Goal: Download file/media

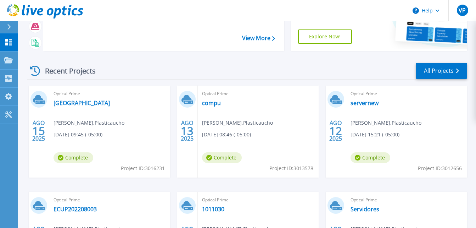
scroll to position [71, 0]
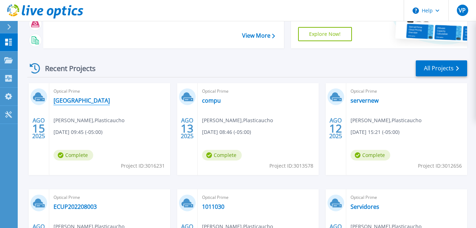
click at [67, 102] on link "[GEOGRAPHIC_DATA]" at bounding box center [82, 100] width 56 height 7
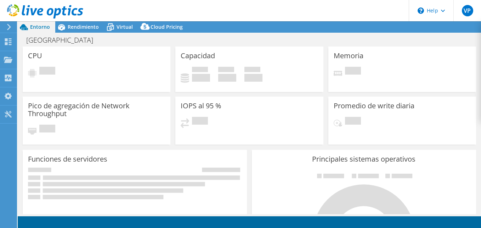
select select "USD"
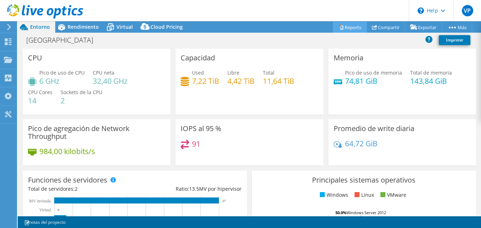
click at [354, 29] on link "Reports" at bounding box center [350, 27] width 34 height 11
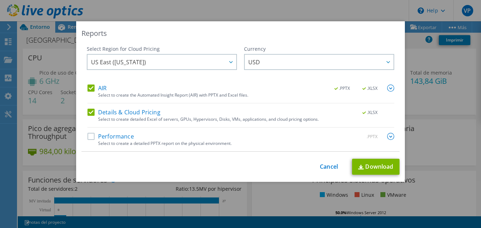
click at [90, 138] on label "Performance" at bounding box center [111, 136] width 46 height 7
click at [0, 0] on input "Performance" at bounding box center [0, 0] width 0 height 0
click at [368, 164] on link "Download" at bounding box center [376, 166] width 48 height 16
click at [331, 166] on link "Cancel" at bounding box center [329, 166] width 18 height 7
